Goal: Task Accomplishment & Management: Manage account settings

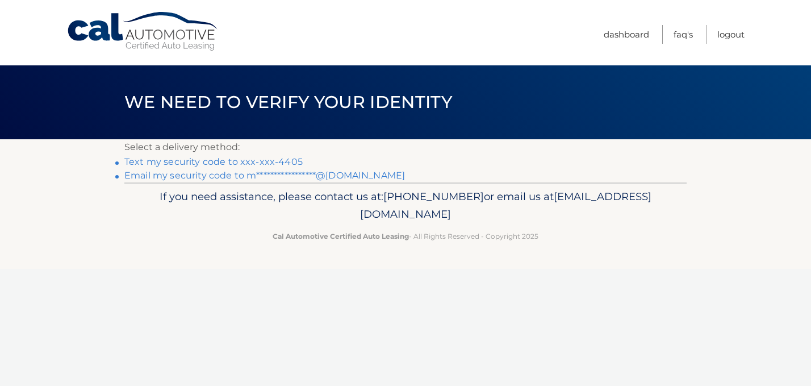
click at [287, 162] on link "Text my security code to xxx-xxx-4405" at bounding box center [213, 161] width 178 height 11
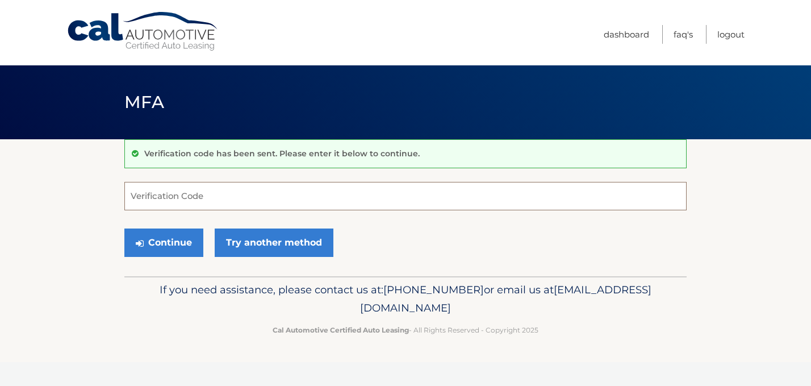
click at [269, 195] on input "Verification Code" at bounding box center [405, 196] width 563 height 28
type input "041187"
click at [180, 244] on button "Continue" at bounding box center [163, 242] width 79 height 28
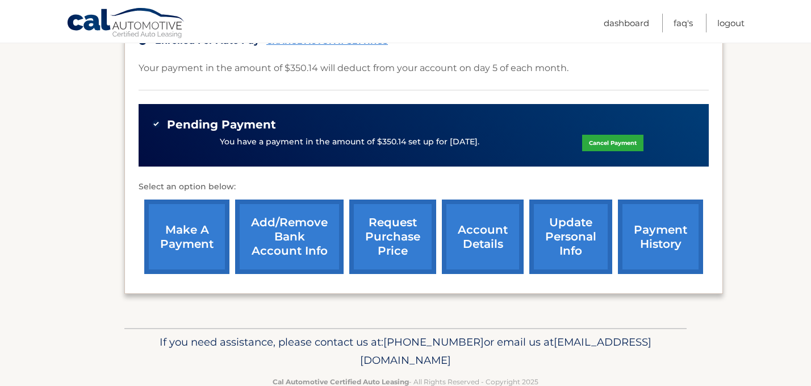
scroll to position [307, 0]
